Goal: Information Seeking & Learning: Learn about a topic

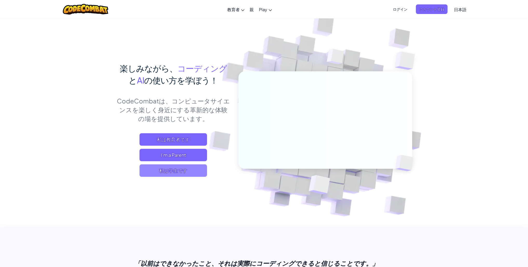
click at [185, 169] on span "私は学生です" at bounding box center [173, 171] width 68 height 12
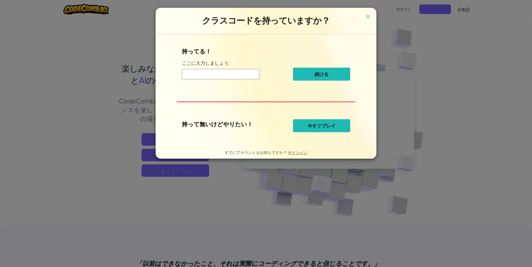
click at [320, 128] on span "今すぐプレイ" at bounding box center [321, 126] width 28 height 6
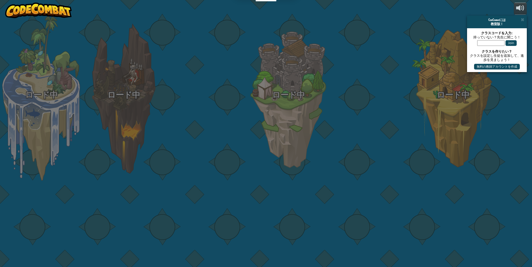
select select "ja"
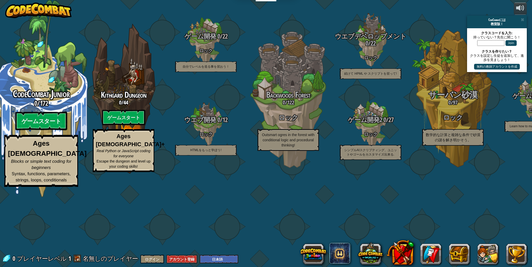
click at [43, 131] on btn "ゲームスタート" at bounding box center [41, 121] width 52 height 19
select select "ja"
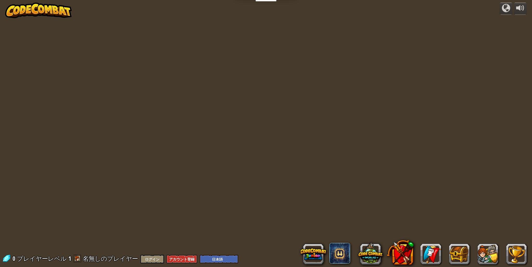
select select "ja"
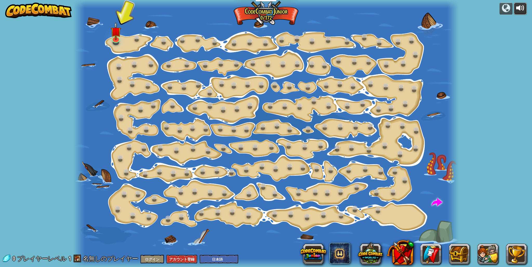
click at [519, 10] on div at bounding box center [520, 8] width 8 height 8
click at [114, 39] on link at bounding box center [115, 37] width 10 height 10
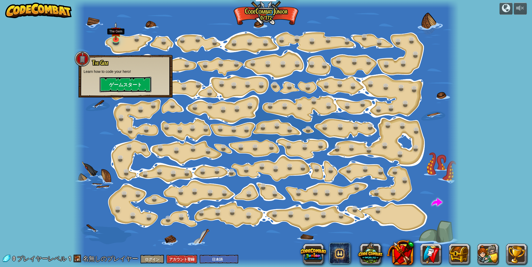
click at [122, 83] on button "ゲームスタート" at bounding box center [125, 85] width 52 height 16
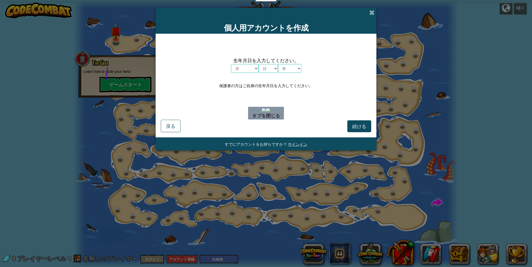
drag, startPoint x: 108, startPoint y: 68, endPoint x: 142, endPoint y: 84, distance: 37.6
